Goal: Complete application form

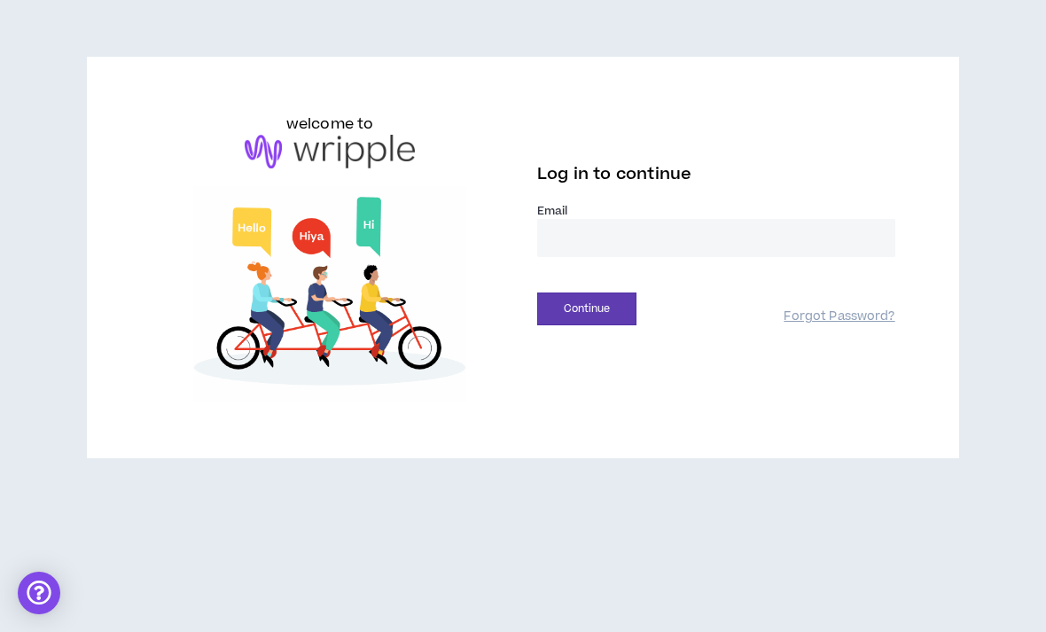
click at [873, 237] on input "email" at bounding box center [716, 238] width 358 height 38
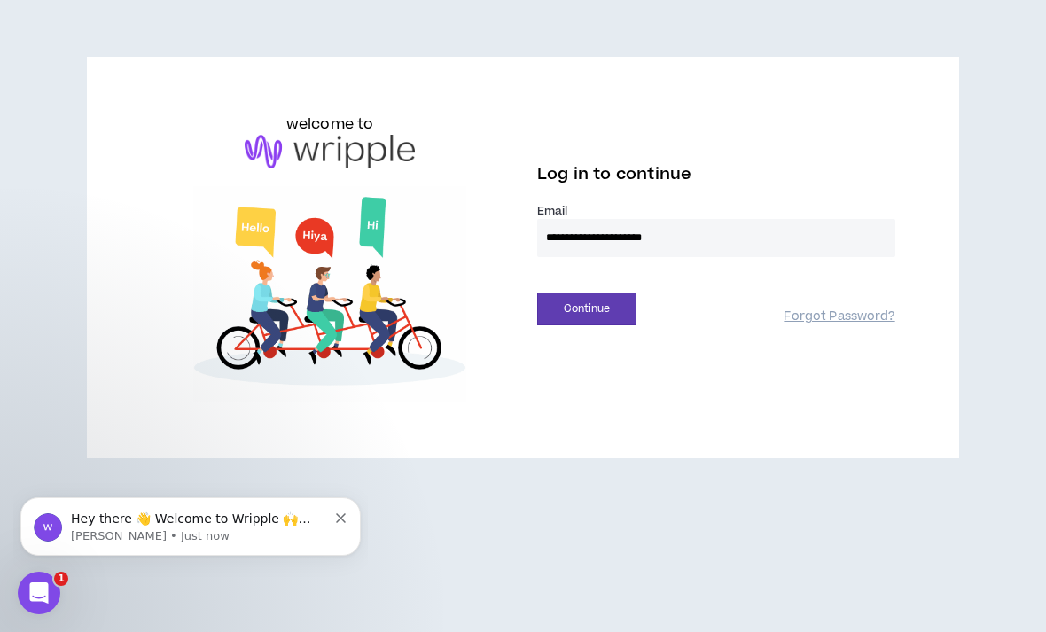
type input "**********"
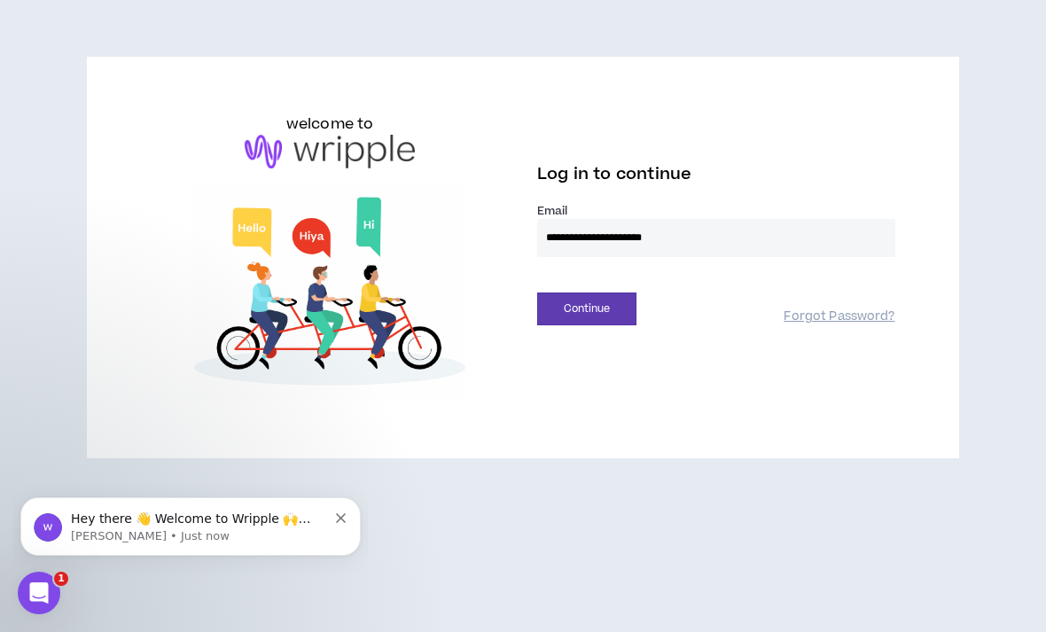
click at [586, 308] on button "Continue" at bounding box center [586, 308] width 99 height 33
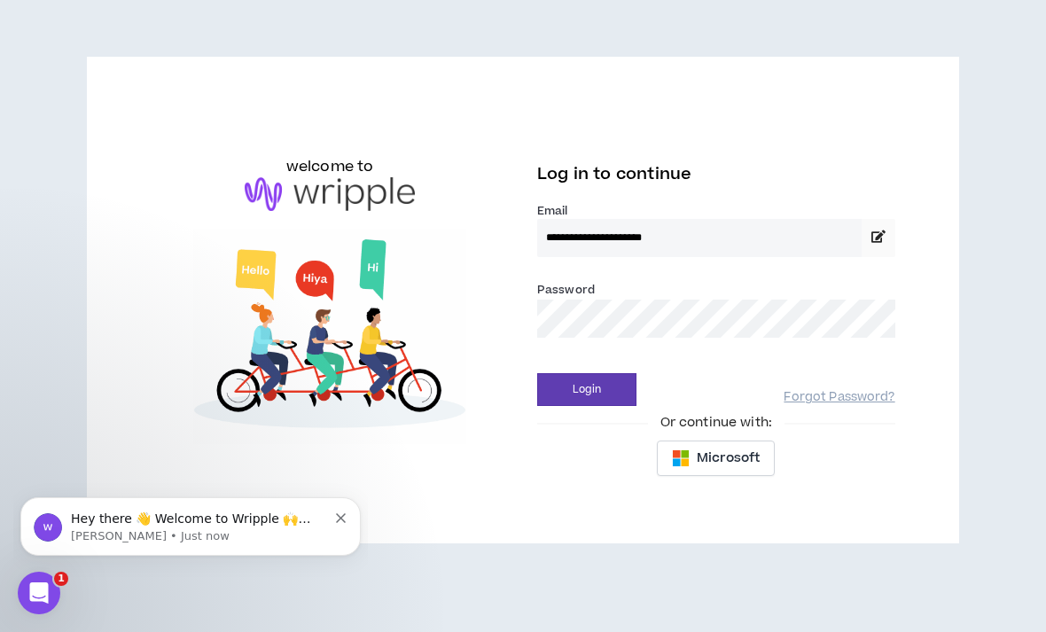
click at [586, 389] on button "Login" at bounding box center [586, 389] width 99 height 33
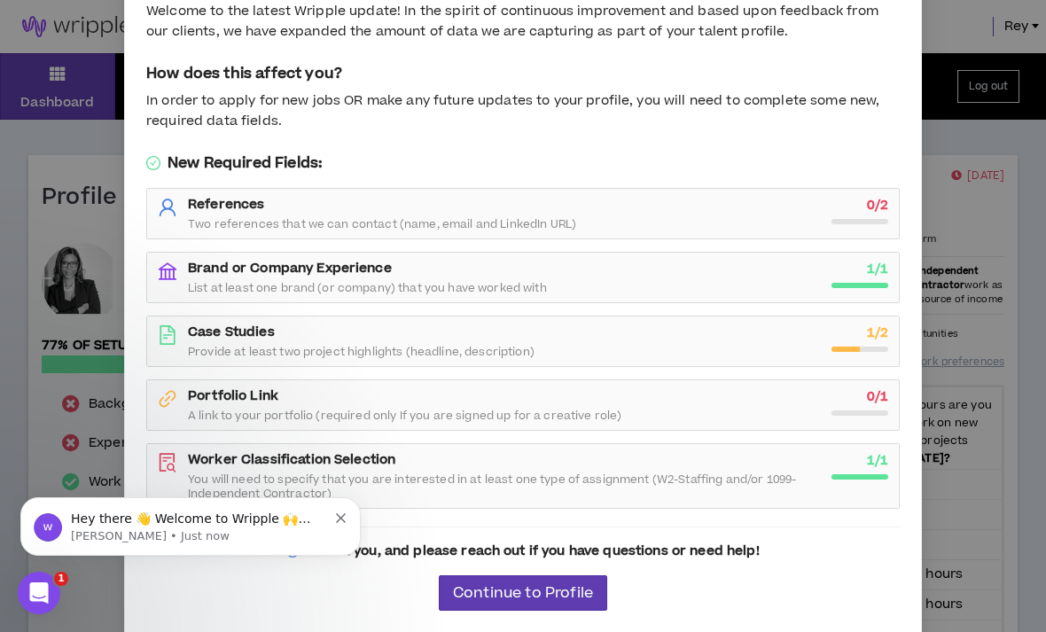
scroll to position [80, 0]
click at [822, 208] on div "References Two references that we can contact (name, email and LinkedIn URL) 0 …" at bounding box center [523, 214] width 730 height 35
click at [849, 208] on div "0 / 2" at bounding box center [859, 211] width 57 height 28
click at [580, 593] on span "Continue to Profile" at bounding box center [523, 594] width 140 height 17
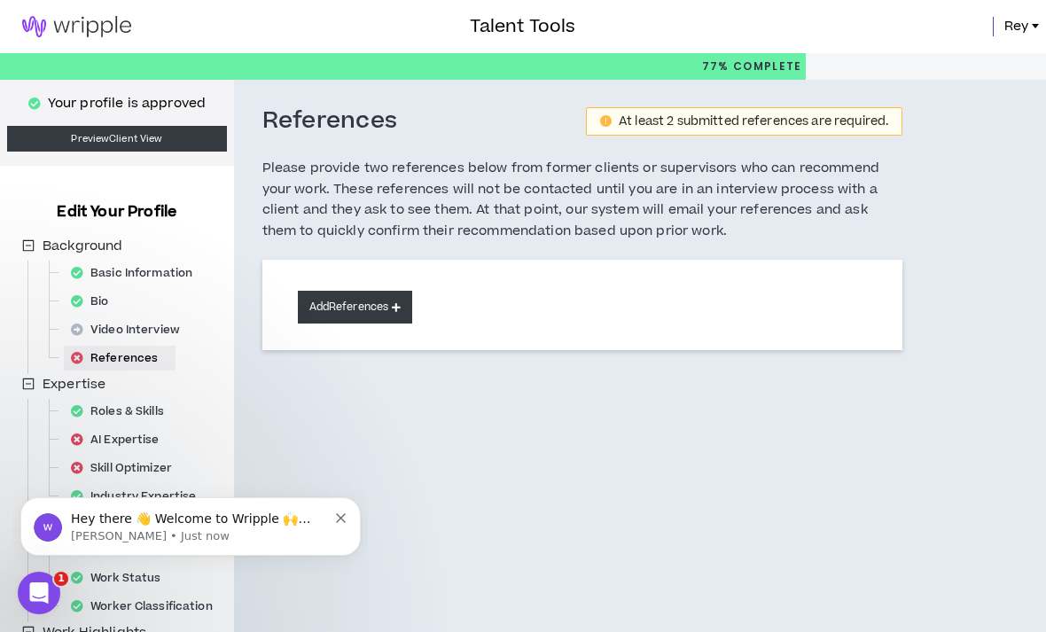
click at [401, 295] on button "Add References" at bounding box center [355, 307] width 115 height 33
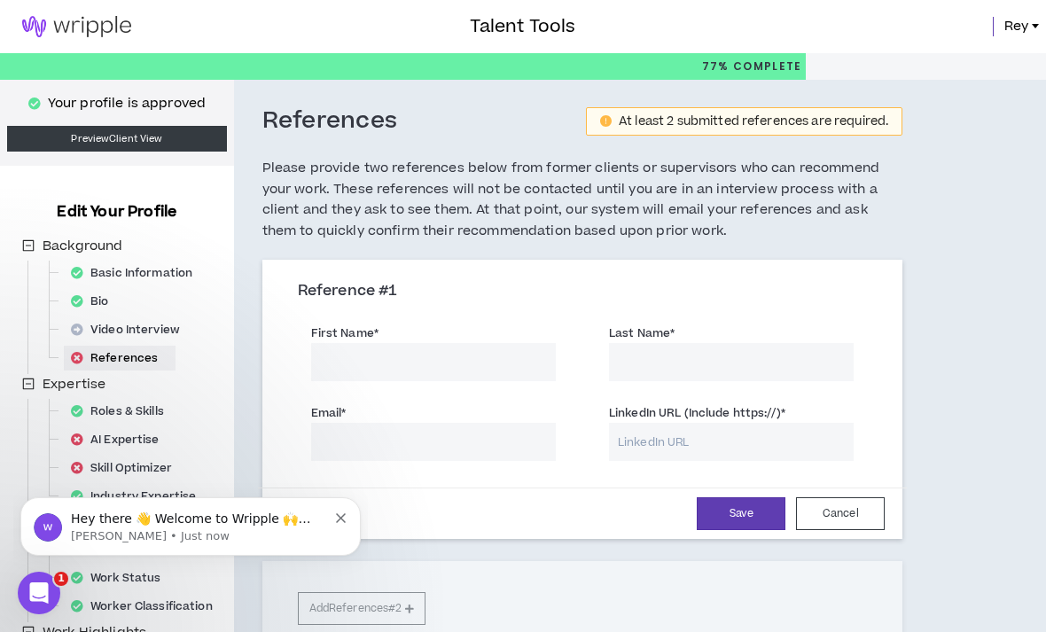
click at [539, 374] on input "First Name *" at bounding box center [433, 362] width 245 height 38
type input "[PERSON_NAME]"
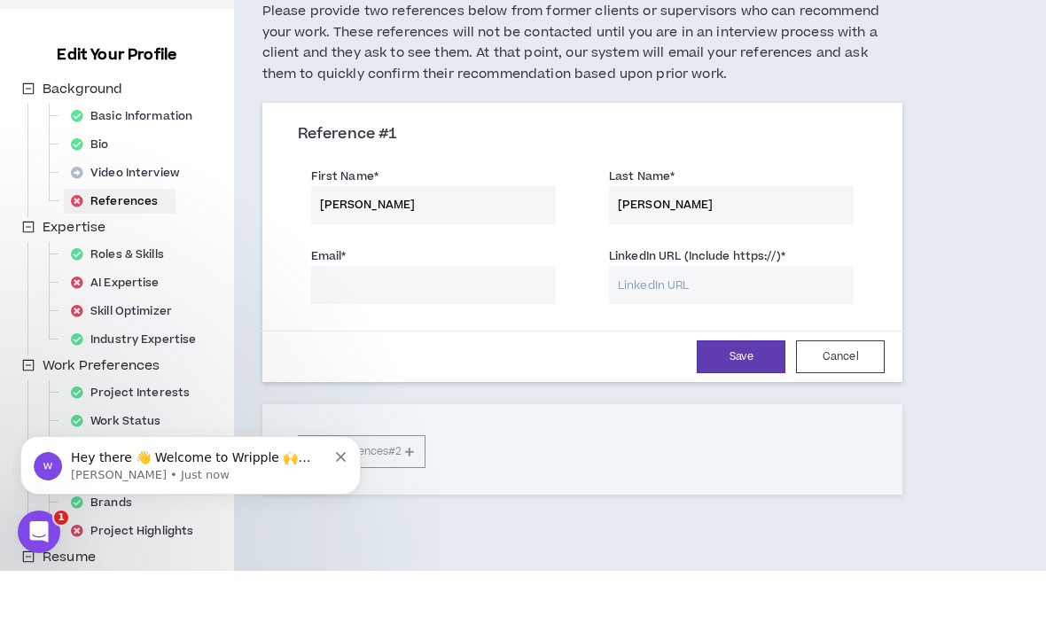
scroll to position [96, 0]
type input "[PERSON_NAME]"
click at [473, 327] on input "Email *" at bounding box center [433, 346] width 245 height 38
type input "[EMAIL_ADDRESS][DOMAIN_NAME]"
click at [673, 327] on input "LinkedIn URL (Include https://) *" at bounding box center [731, 346] width 245 height 38
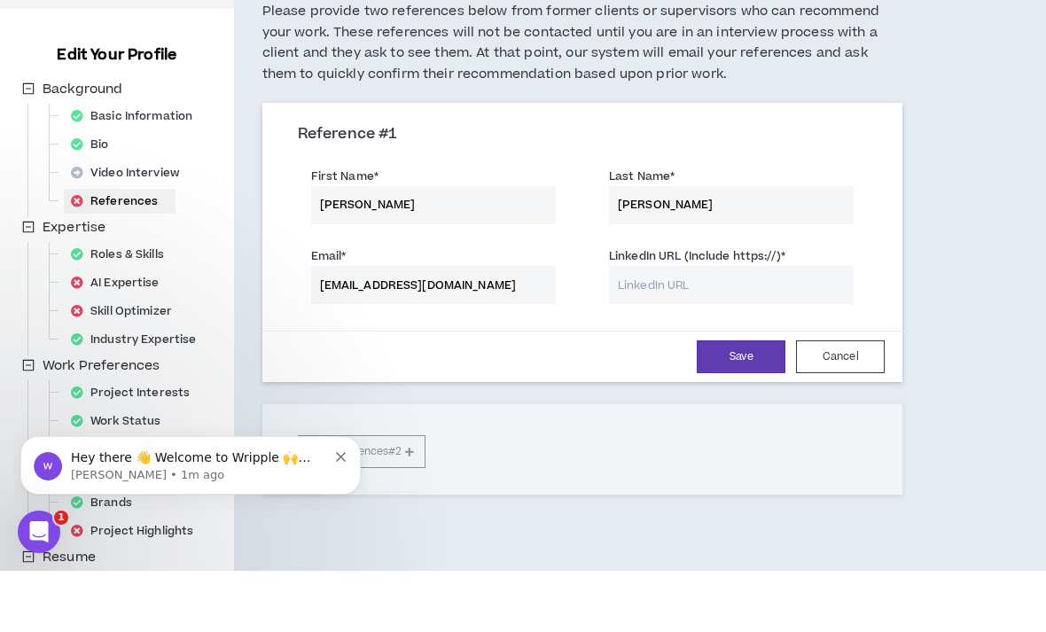
click at [487, 247] on input "[PERSON_NAME]" at bounding box center [433, 266] width 245 height 38
type input "J"
type input "[PERSON_NAME]"
click at [725, 247] on input "[PERSON_NAME]" at bounding box center [731, 266] width 245 height 38
type input "J"
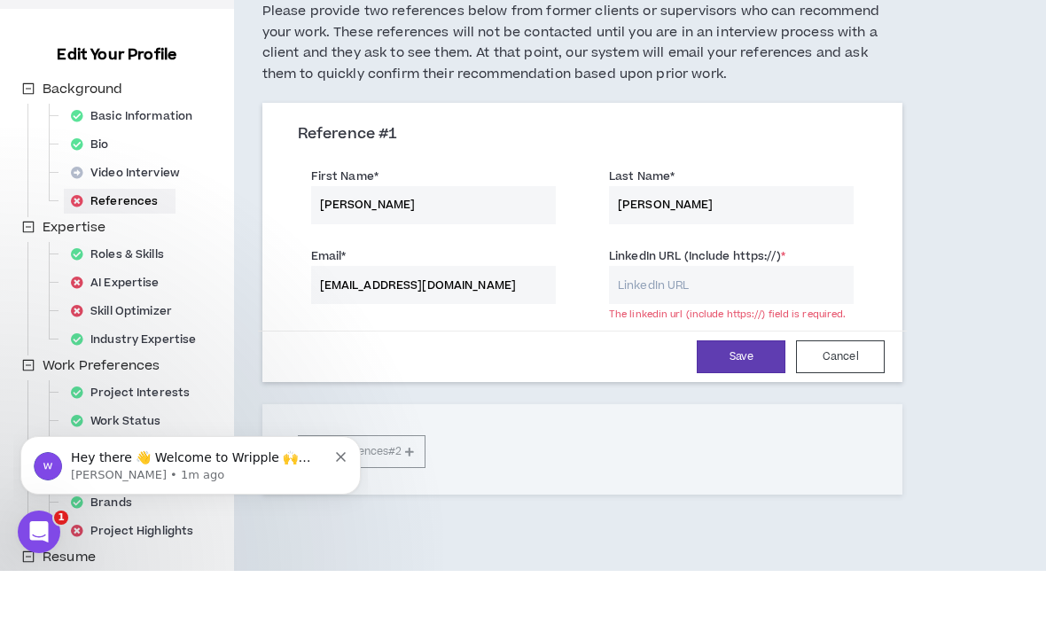
type input "[PERSON_NAME]"
click at [526, 327] on input "[EMAIL_ADDRESS][DOMAIN_NAME]" at bounding box center [433, 346] width 245 height 38
type input "J"
type input "[EMAIL_ADDRESS][DOMAIN_NAME]"
click at [666, 327] on input "LinkedIn URL (Include https://) *" at bounding box center [731, 346] width 245 height 38
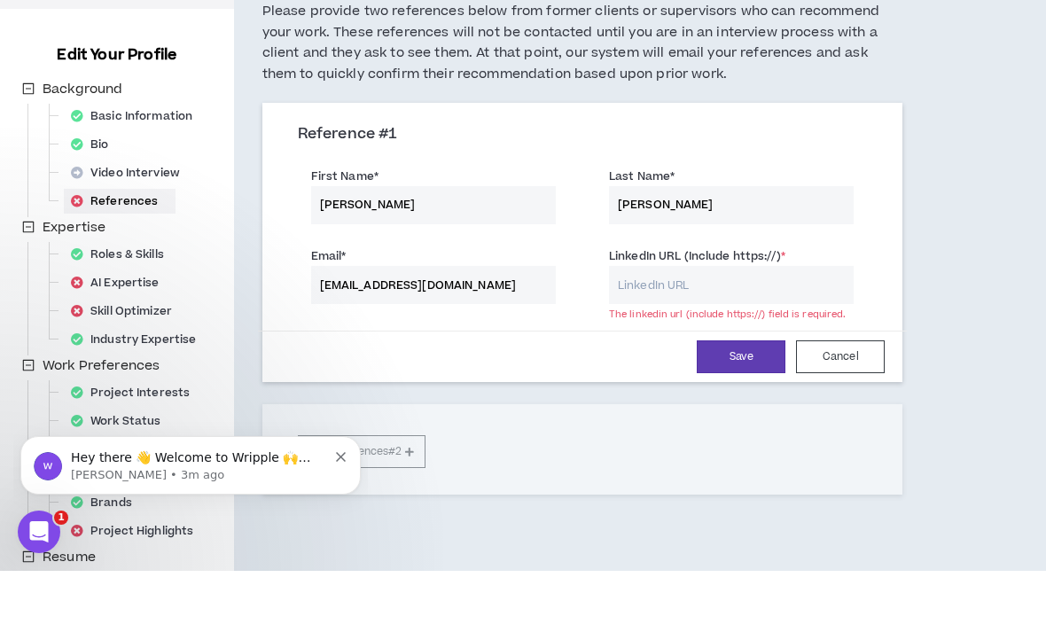
click at [491, 247] on input "[PERSON_NAME]" at bounding box center [433, 266] width 245 height 38
type input "D"
type input "Ayana"
type input "C"
type input "[PERSON_NAME]"
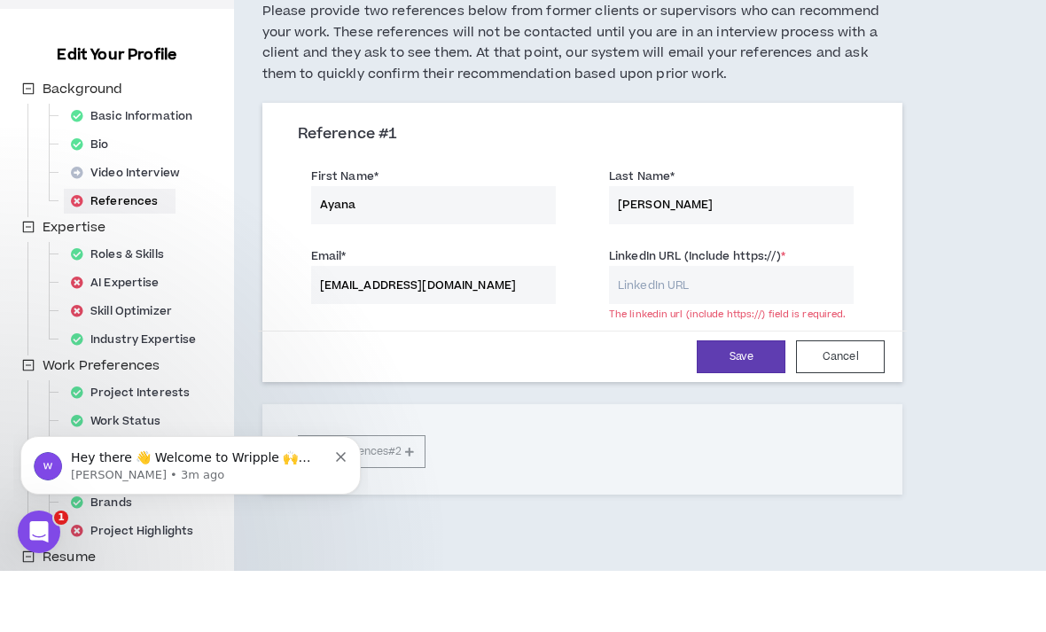
click at [518, 327] on input "[EMAIL_ADDRESS][DOMAIN_NAME]" at bounding box center [433, 346] width 245 height 38
type input "D"
type input "[EMAIL_ADDRESS][DOMAIN_NAME]"
click at [705, 303] on label "LinkedIn URL (Include https://) *" at bounding box center [697, 317] width 176 height 28
click at [705, 327] on input "LinkedIn URL (Include https://) *" at bounding box center [731, 346] width 245 height 38
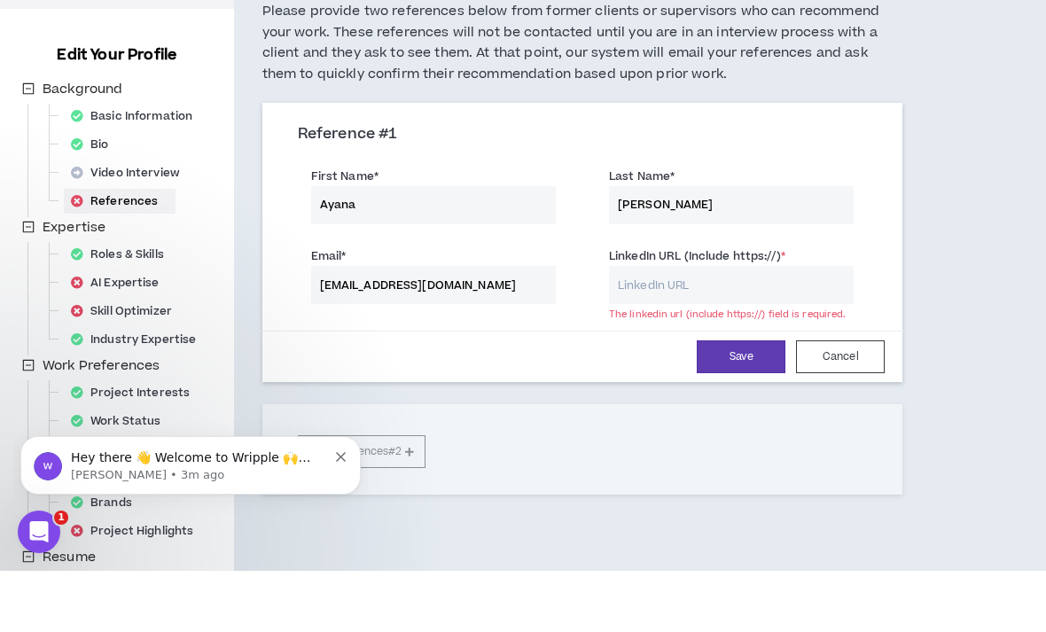
click at [691, 327] on input "LinkedIn URL (Include https://) *" at bounding box center [731, 346] width 245 height 38
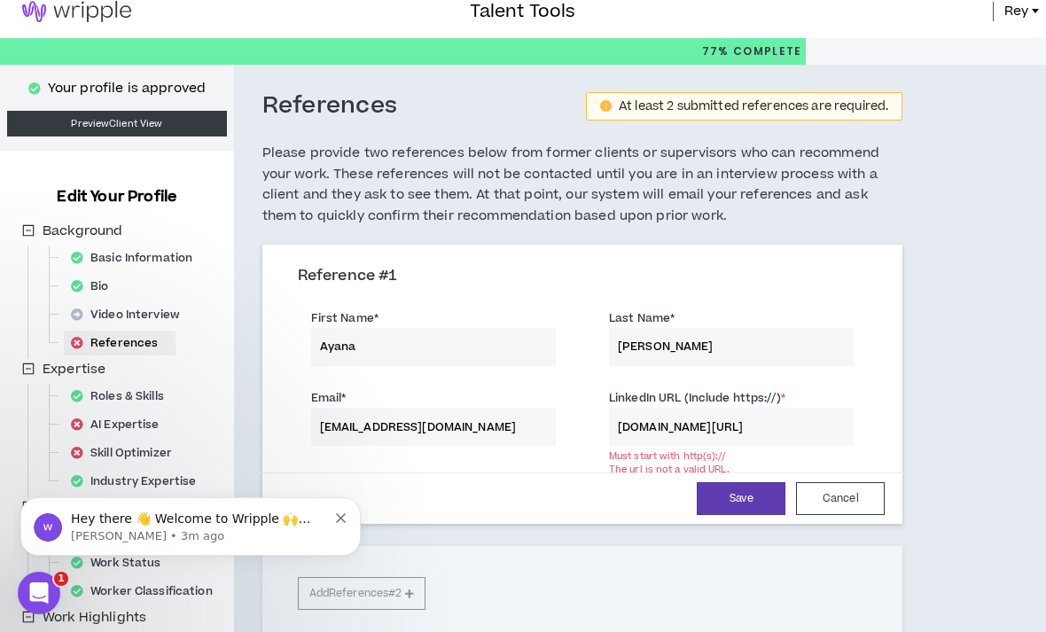
scroll to position [0, 0]
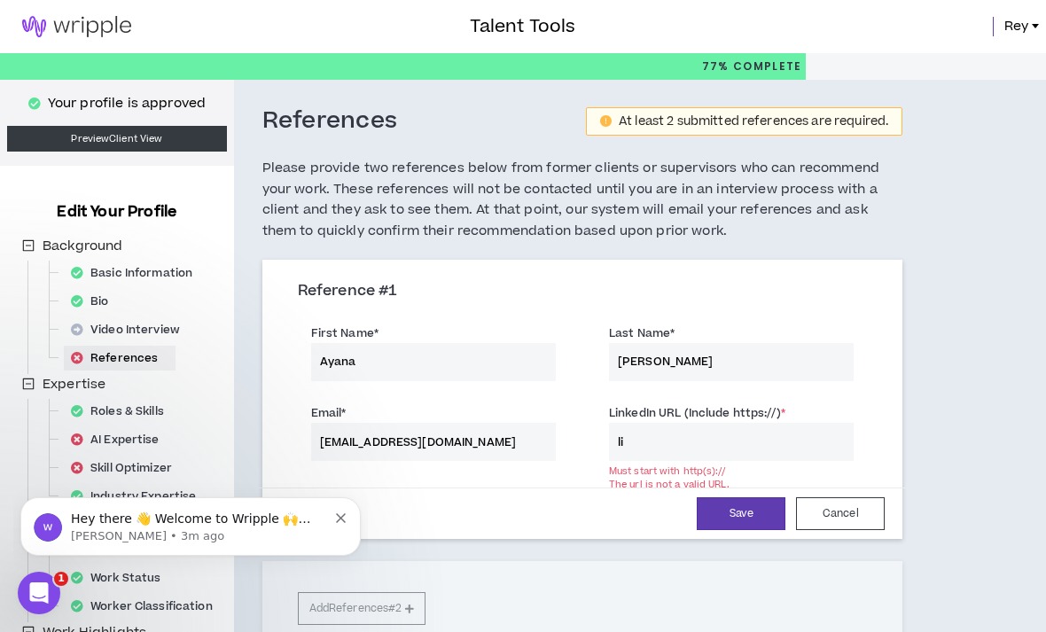
type input "l"
click at [803, 443] on input "LinkedIn URL (Include https://) *" at bounding box center [731, 442] width 245 height 38
paste input "[URL][DOMAIN_NAME]"
type input "[URL][DOMAIN_NAME]"
click at [758, 518] on button "Save" at bounding box center [741, 513] width 89 height 33
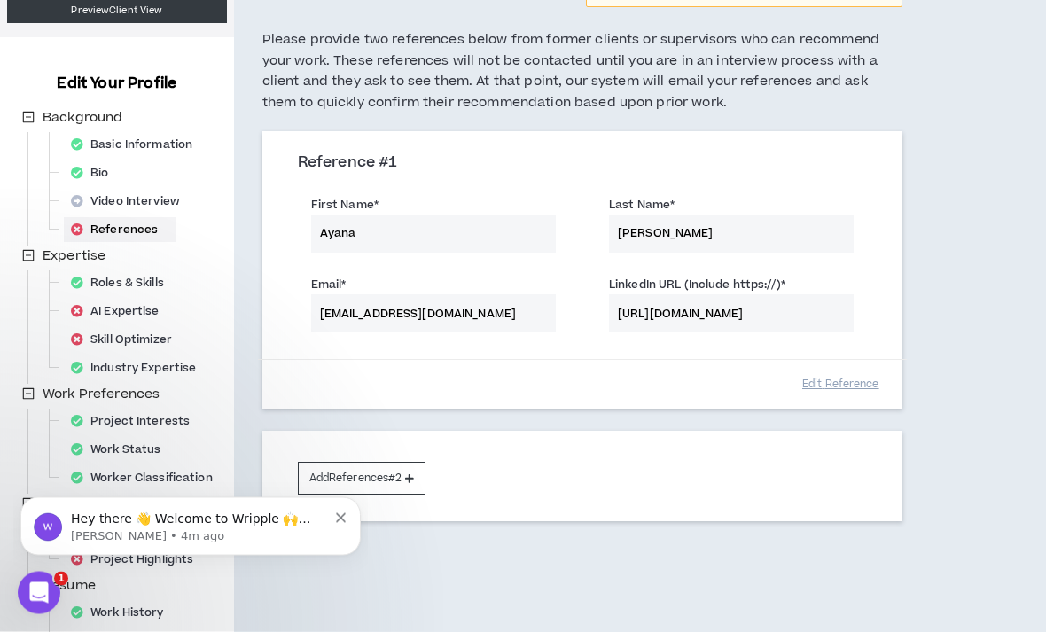
scroll to position [130, 0]
